Goal: Transaction & Acquisition: Purchase product/service

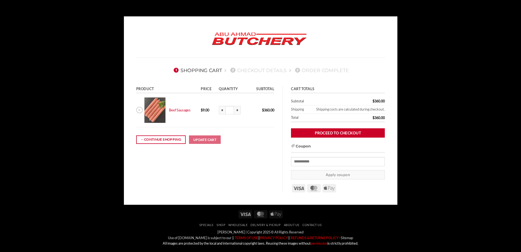
click at [223, 113] on input "*" at bounding box center [222, 110] width 7 height 9
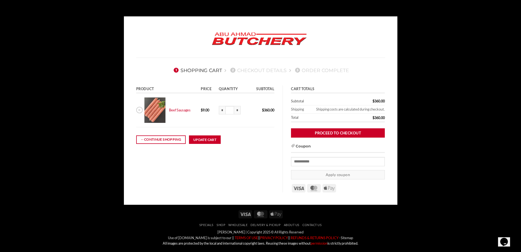
click at [223, 113] on input "*" at bounding box center [222, 110] width 7 height 9
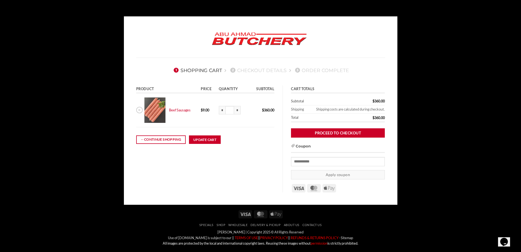
click at [223, 113] on input "*" at bounding box center [222, 110] width 7 height 9
click at [236, 110] on input "*" at bounding box center [237, 110] width 7 height 9
type input "****"
click at [213, 139] on button "Update cart" at bounding box center [205, 140] width 32 height 9
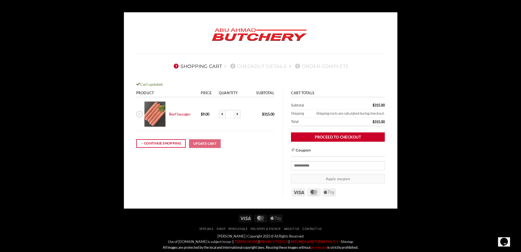
scroll to position [47, 0]
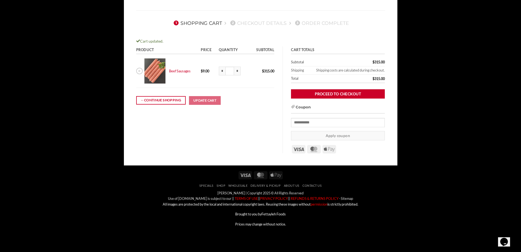
click at [507, 238] on icon "Chat widget" at bounding box center [504, 242] width 8 height 8
click at [506, 240] on icon "Close Chat This icon closes the chat window." at bounding box center [502, 243] width 7 height 7
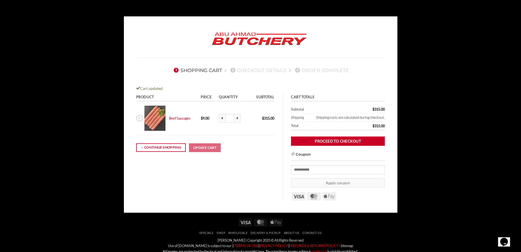
click at [413, 172] on body "1 Shopping Cart 2 Checkout details 3 Order Complete Cart updated. Product Price…" at bounding box center [260, 149] width 521 height 267
